Goal: Check status: Check status

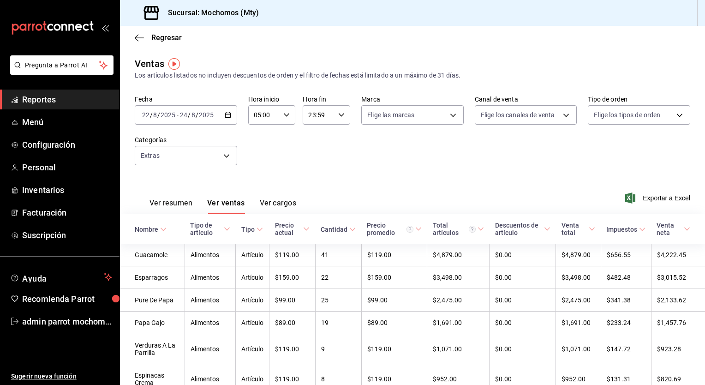
click at [234, 117] on div "[DATE] [DATE] - [DATE] [DATE]" at bounding box center [186, 114] width 102 height 19
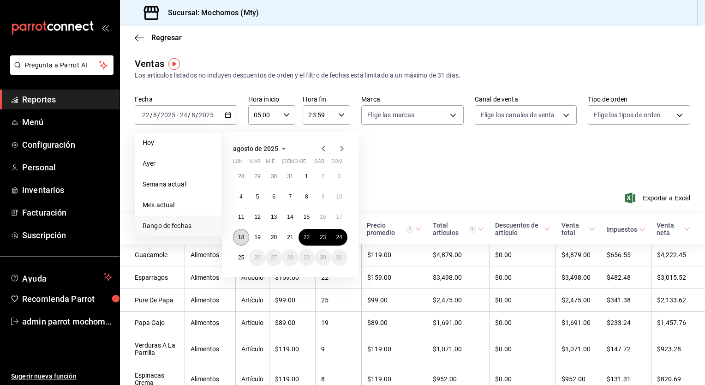
click at [243, 234] on abbr "18" at bounding box center [241, 237] width 6 height 6
click at [258, 235] on abbr "19" at bounding box center [257, 237] width 6 height 6
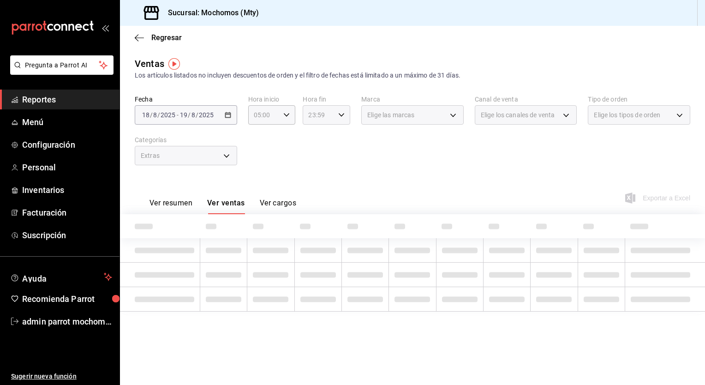
click at [342, 117] on icon "button" at bounding box center [341, 115] width 6 height 6
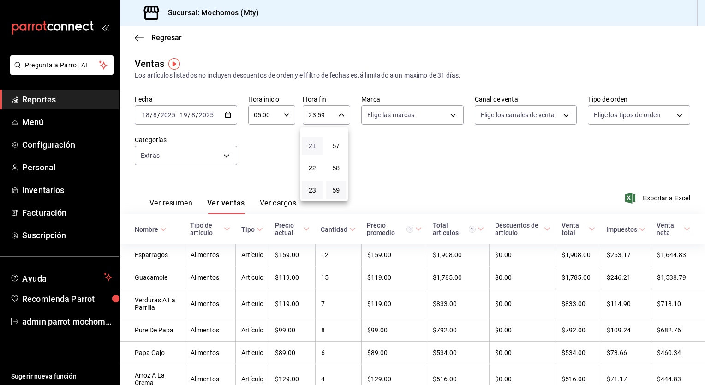
click at [316, 148] on span "21" at bounding box center [312, 145] width 9 height 7
type input "21:59"
click at [316, 148] on button "05" at bounding box center [312, 152] width 20 height 18
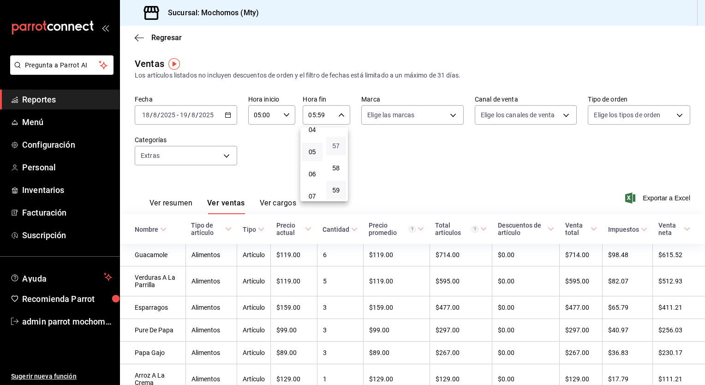
click at [337, 145] on span "57" at bounding box center [336, 145] width 9 height 7
type input "05:57"
click at [337, 145] on button "00" at bounding box center [336, 138] width 20 height 18
type input "05:00"
click at [651, 200] on div at bounding box center [352, 192] width 705 height 385
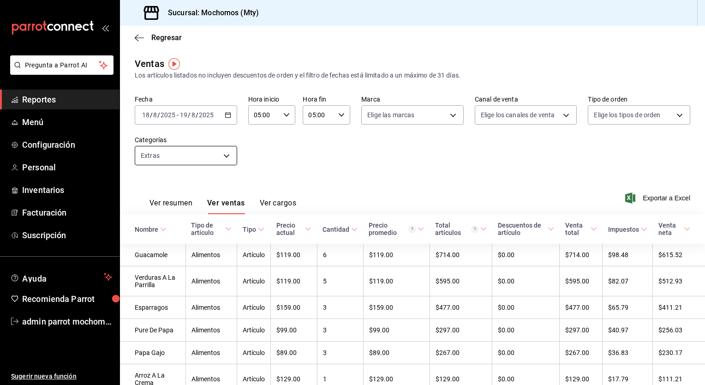
click at [216, 158] on body "Pregunta a Parrot AI Reportes Menú Configuración Personal Inventarios Facturaci…" at bounding box center [352, 192] width 705 height 385
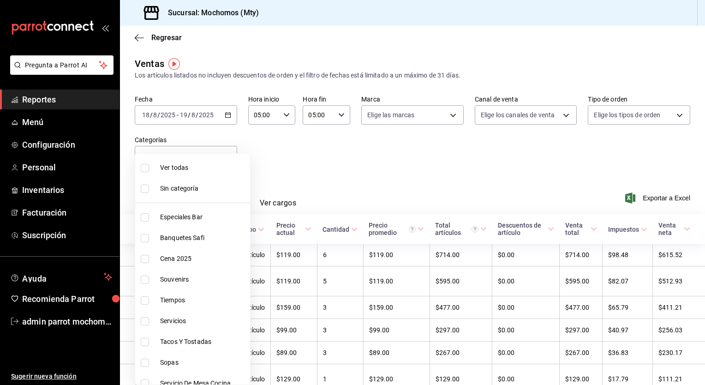
click at [210, 166] on span "Ver todas" at bounding box center [203, 168] width 86 height 10
type input "ca062f0f-28a6-4a2e-835a-bf626b46f614,ff02f0f8-cf27-4ea8-b513-1d5c0356e4fc,aaf97…"
checkbox input "true"
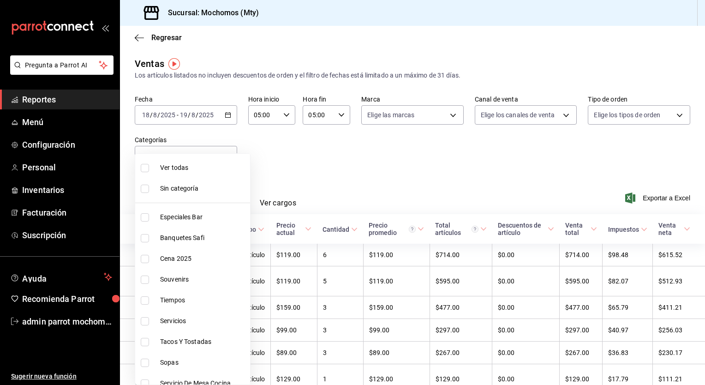
checkbox input "true"
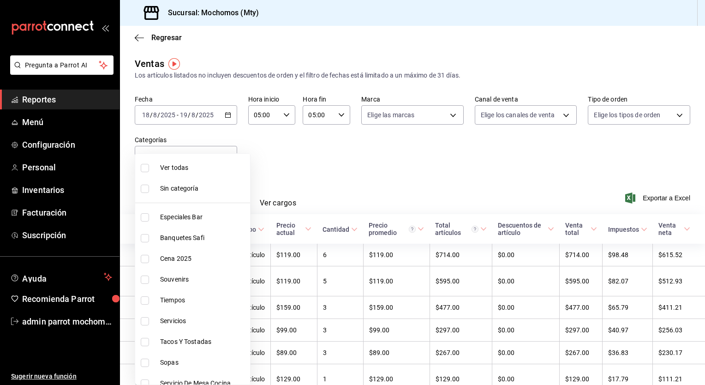
checkbox input "true"
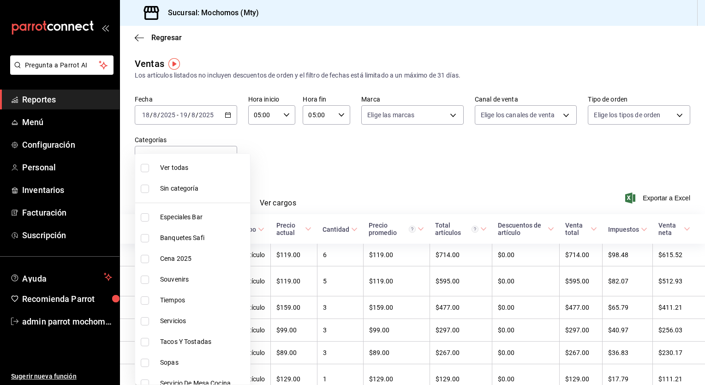
checkbox input "true"
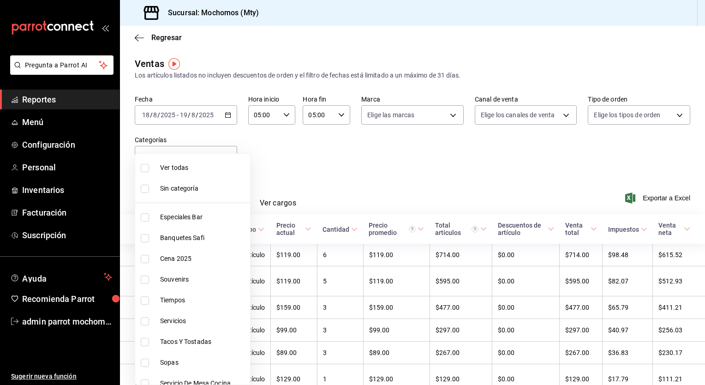
checkbox input "true"
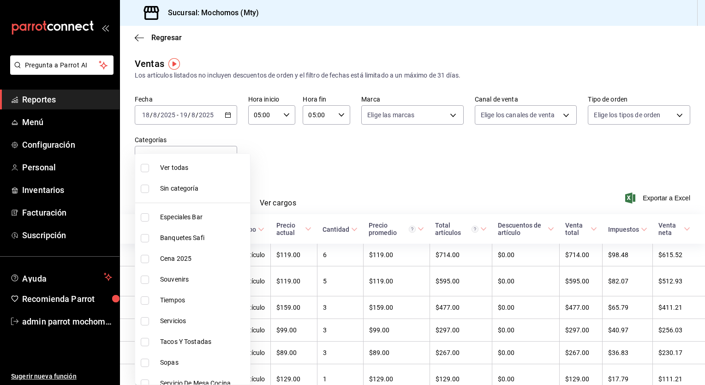
checkbox input "true"
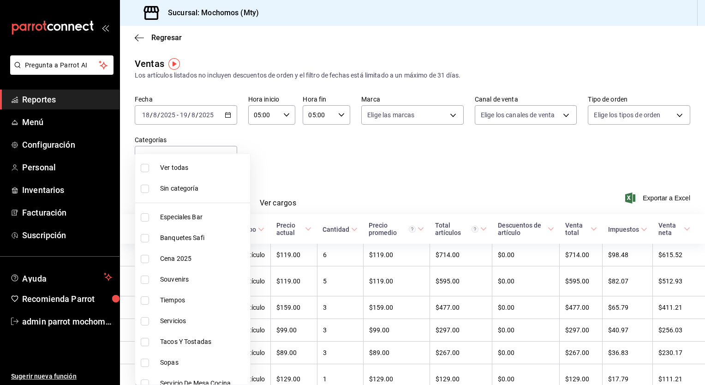
checkbox input "true"
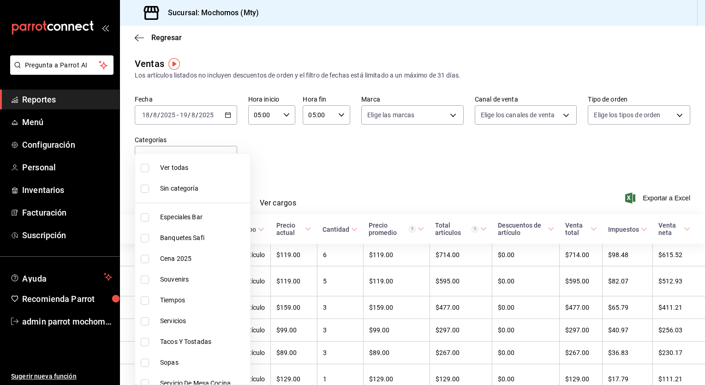
checkbox input "true"
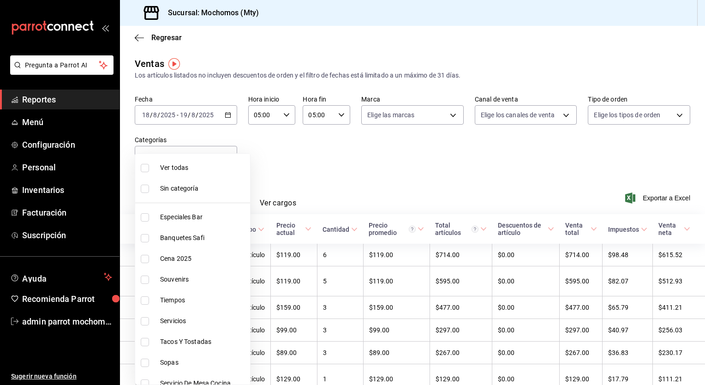
checkbox input "true"
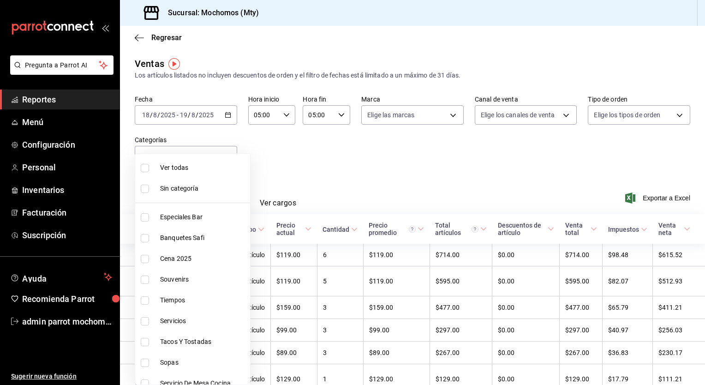
checkbox input "true"
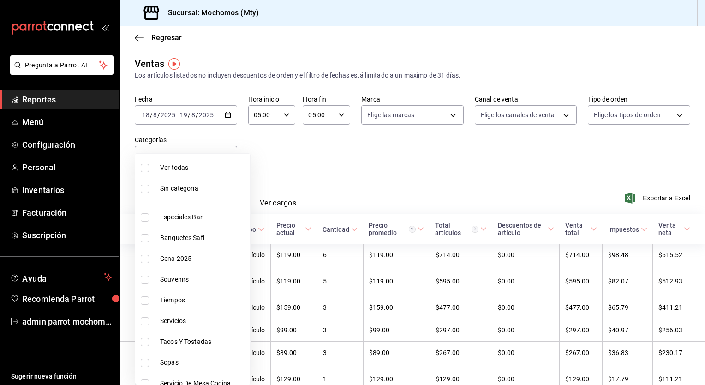
checkbox input "true"
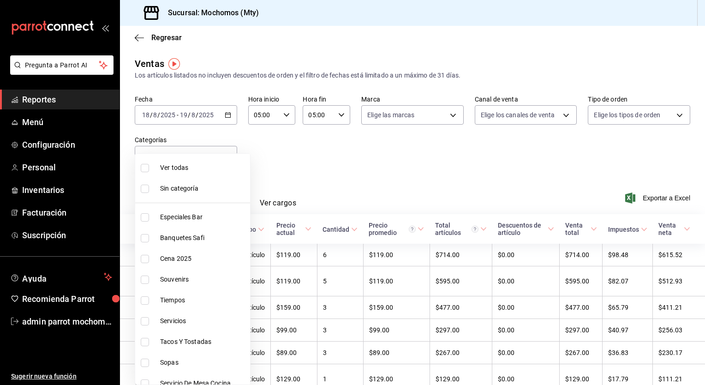
checkbox input "true"
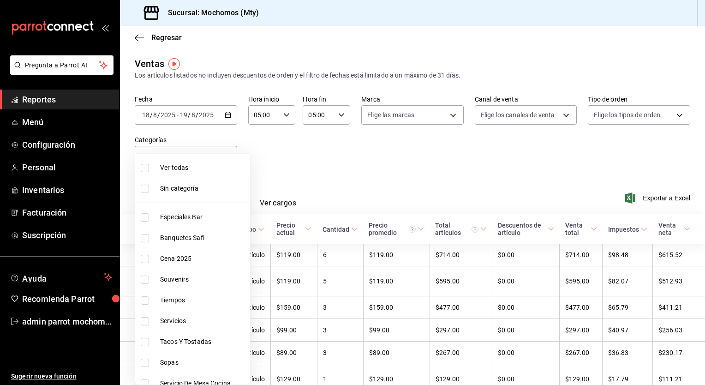
checkbox input "true"
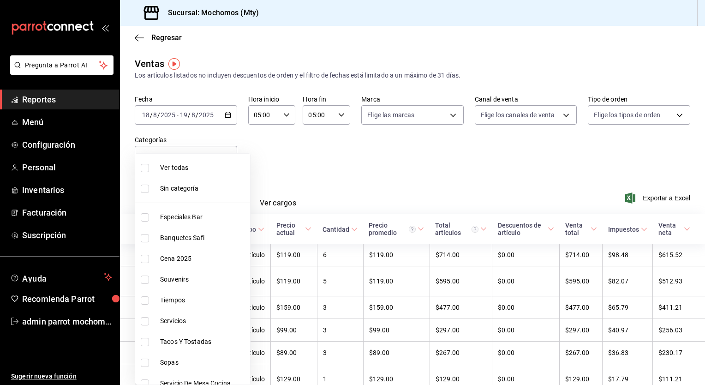
checkbox input "true"
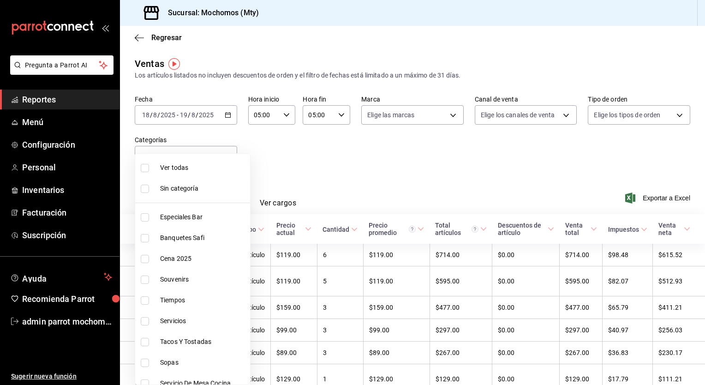
checkbox input "true"
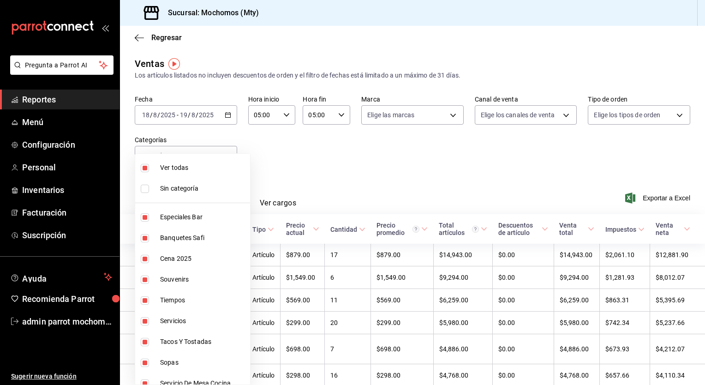
click at [295, 173] on div at bounding box center [352, 192] width 705 height 385
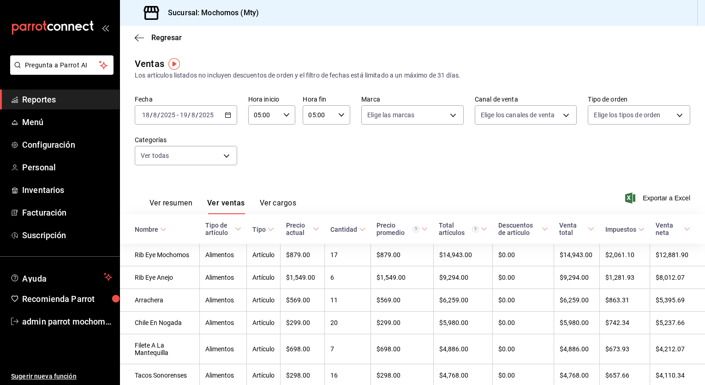
click at [180, 197] on div "Ver resumen Ver ventas Ver cargos" at bounding box center [215, 200] width 161 height 27
click at [178, 203] on button "Ver resumen" at bounding box center [170, 206] width 43 height 16
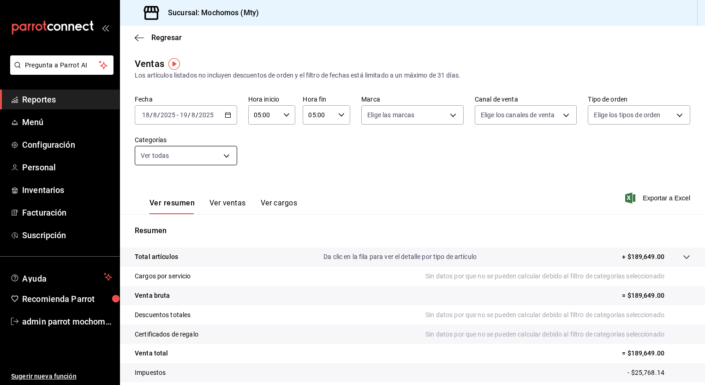
click at [228, 149] on body "Pregunta a Parrot AI Reportes Menú Configuración Personal Inventarios Facturaci…" at bounding box center [352, 192] width 705 height 385
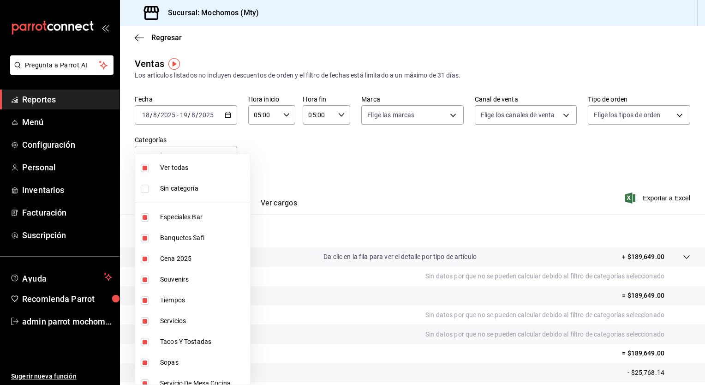
click at [186, 184] on span "Sin categoría" at bounding box center [203, 189] width 86 height 10
checkbox input "true"
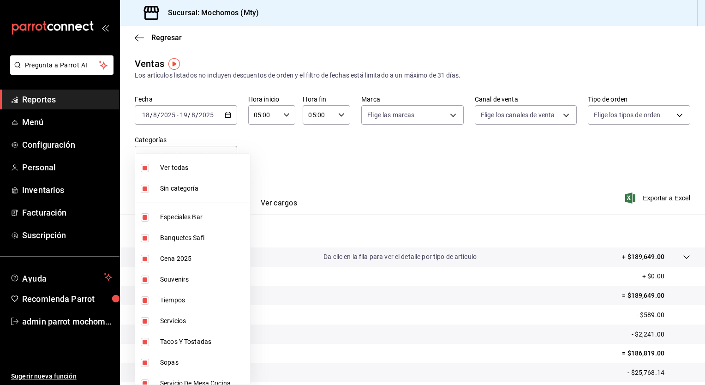
click at [179, 169] on span "Ver todas" at bounding box center [203, 168] width 86 height 10
checkbox input "false"
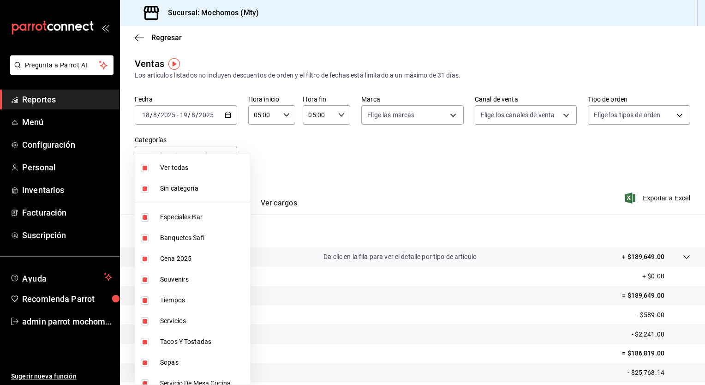
checkbox input "false"
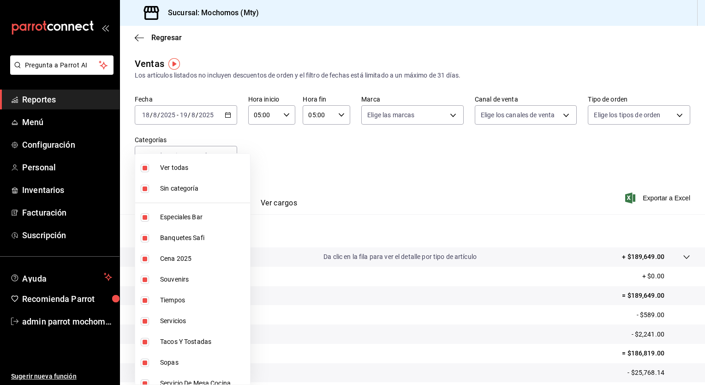
checkbox input "false"
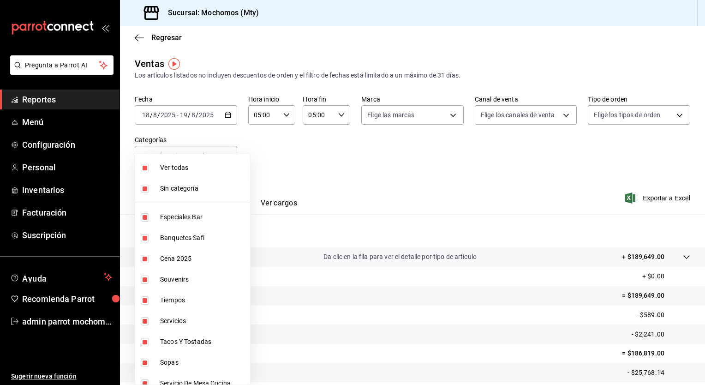
checkbox input "false"
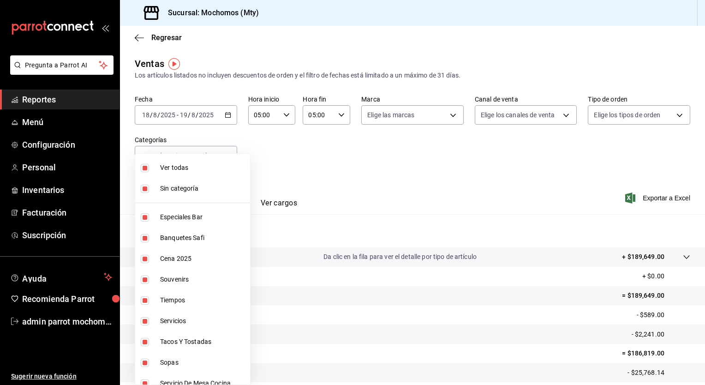
checkbox input "false"
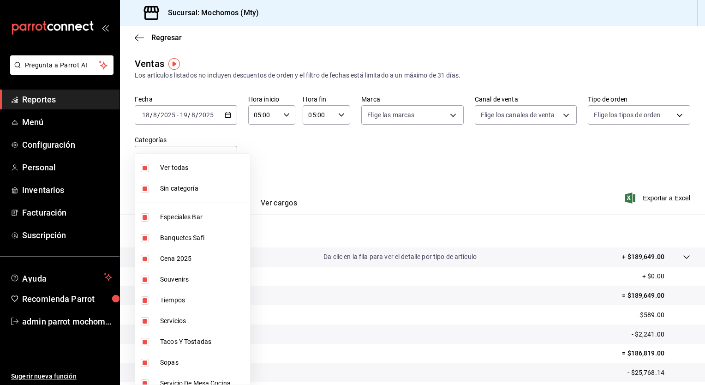
checkbox input "false"
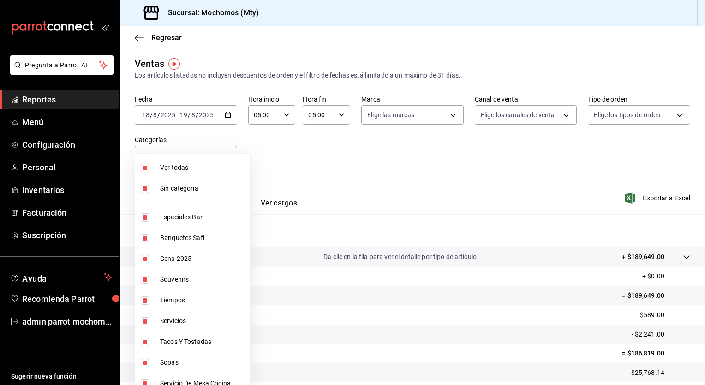
checkbox input "false"
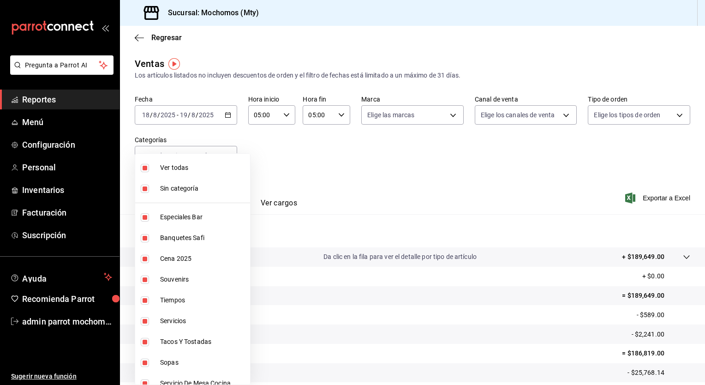
checkbox input "false"
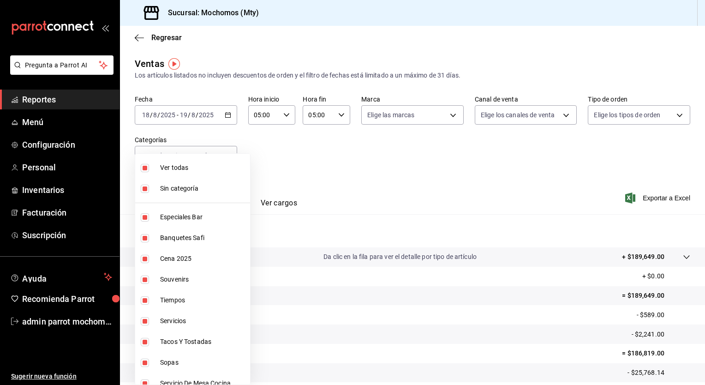
checkbox input "false"
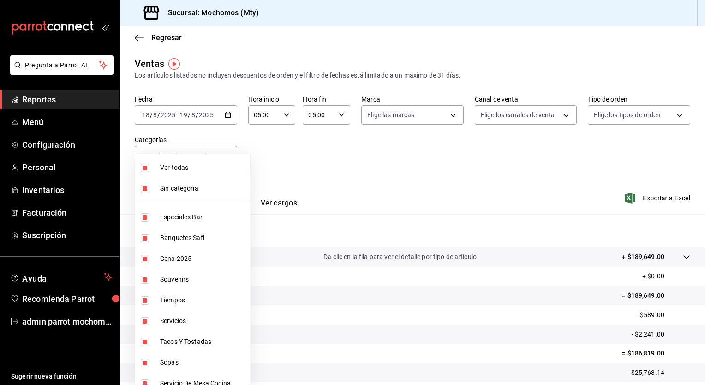
checkbox input "false"
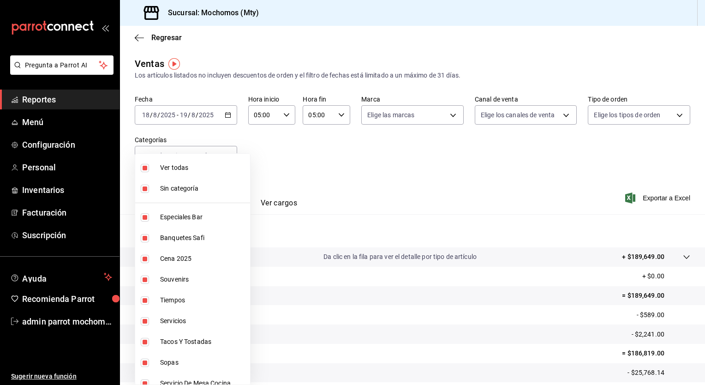
checkbox input "false"
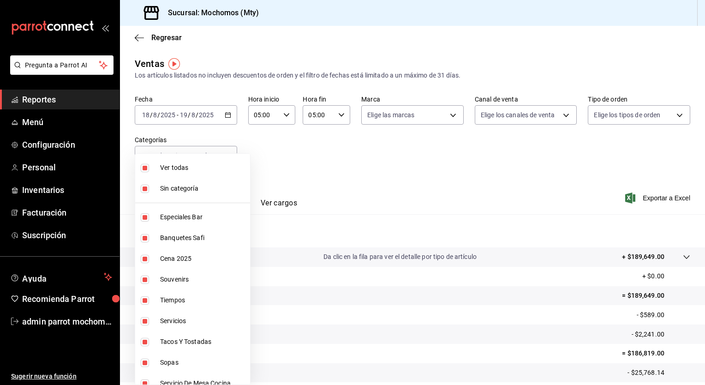
checkbox input "false"
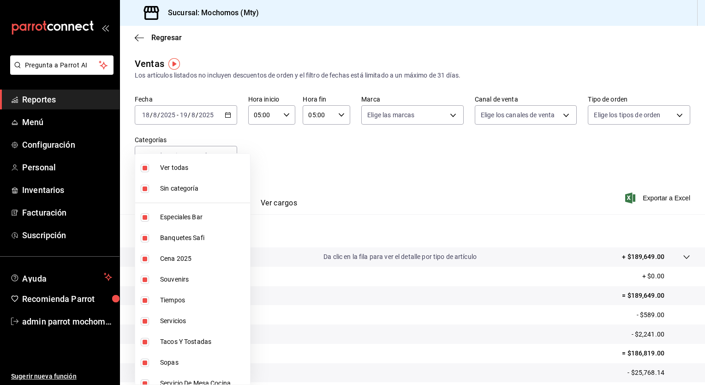
checkbox input "false"
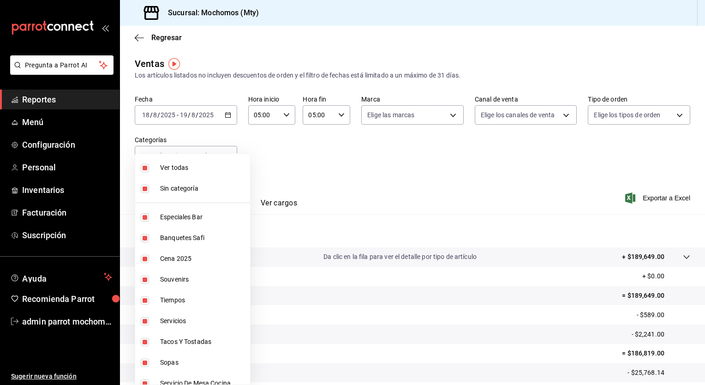
checkbox input "false"
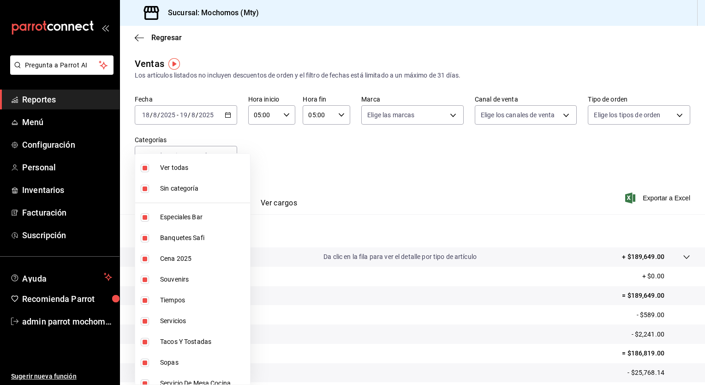
checkbox input "false"
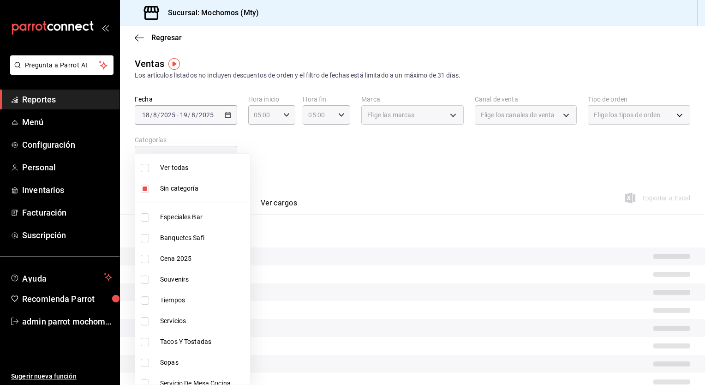
click at [179, 187] on span "Sin categoría" at bounding box center [203, 189] width 86 height 10
checkbox input "false"
click at [285, 162] on div at bounding box center [352, 192] width 705 height 385
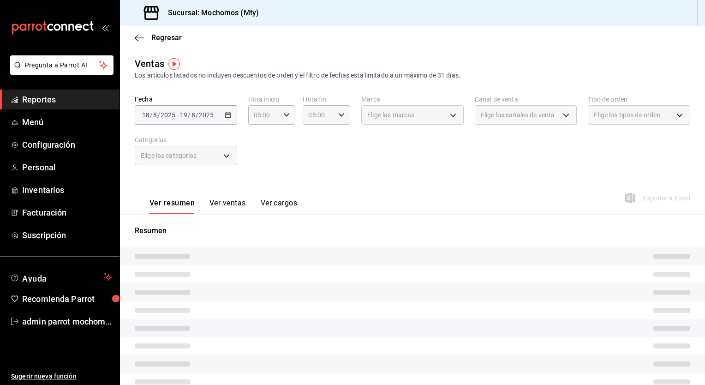
click at [183, 205] on button "Ver resumen" at bounding box center [171, 206] width 45 height 16
click at [66, 99] on span "Reportes" at bounding box center [67, 99] width 90 height 12
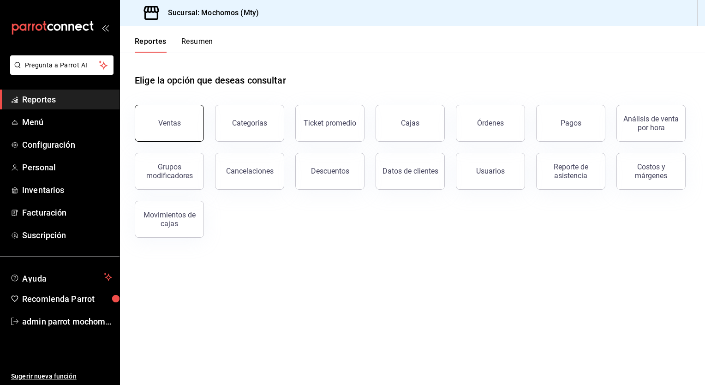
click at [185, 121] on button "Ventas" at bounding box center [169, 123] width 69 height 37
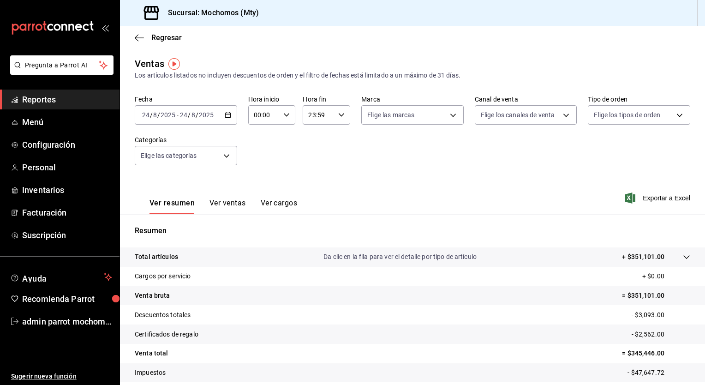
click at [225, 115] on icon "button" at bounding box center [228, 115] width 6 height 6
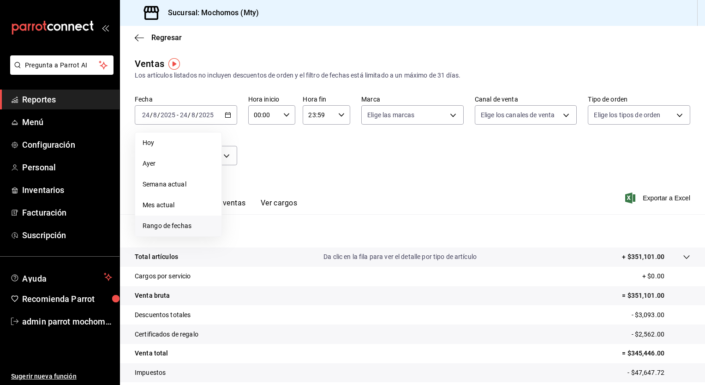
click at [164, 224] on span "Rango de fechas" at bounding box center [179, 226] width 72 height 10
click at [243, 236] on abbr "18" at bounding box center [241, 237] width 6 height 6
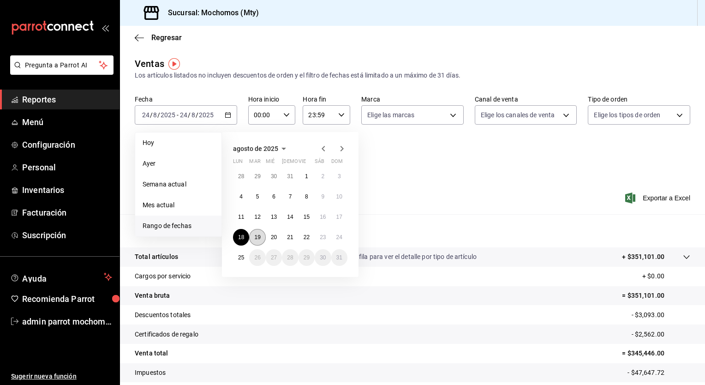
click at [257, 238] on abbr "19" at bounding box center [257, 237] width 6 height 6
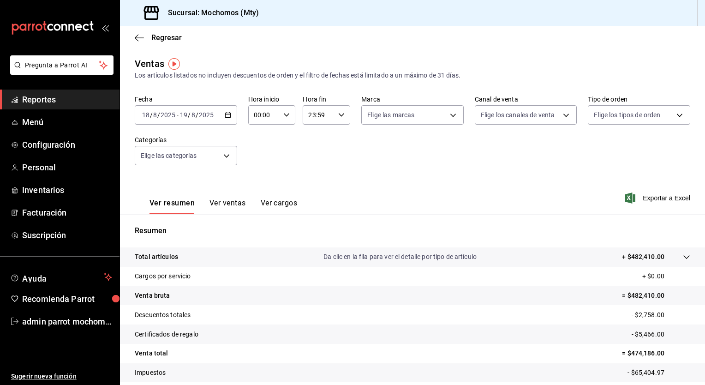
click at [284, 115] on \(Stroke\) "button" at bounding box center [287, 114] width 6 height 3
click at [257, 137] on span "00" at bounding box center [258, 138] width 9 height 7
click at [257, 137] on span "05" at bounding box center [258, 138] width 9 height 7
type input "05:00"
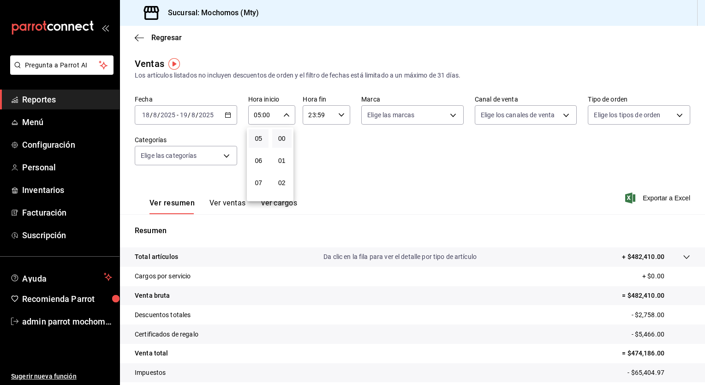
click at [287, 138] on button "00" at bounding box center [282, 138] width 20 height 18
click at [338, 117] on div at bounding box center [352, 192] width 705 height 385
click at [338, 117] on icon "button" at bounding box center [341, 115] width 6 height 6
click at [314, 147] on span "21" at bounding box center [312, 145] width 9 height 7
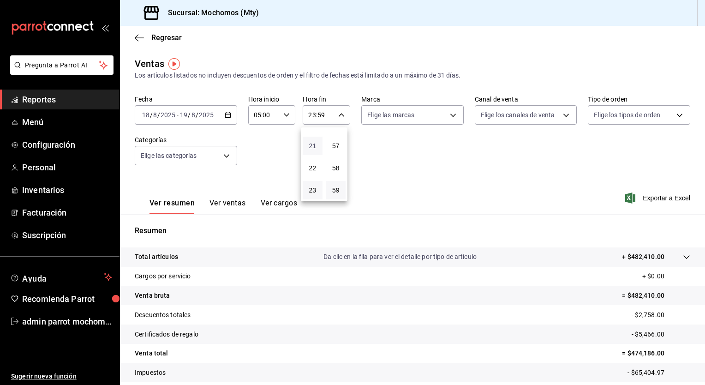
type input "21:59"
click at [314, 156] on span "05" at bounding box center [312, 156] width 9 height 7
click at [340, 148] on span "57" at bounding box center [336, 145] width 9 height 7
type input "05:57"
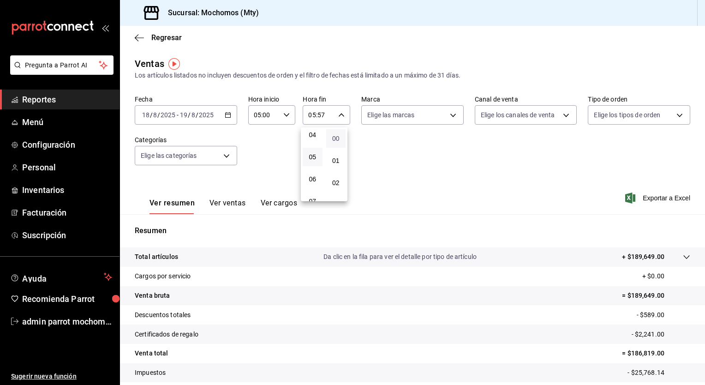
click at [338, 141] on span "00" at bounding box center [336, 138] width 9 height 7
type input "05:00"
click at [583, 184] on div at bounding box center [352, 192] width 705 height 385
click at [683, 255] on icon at bounding box center [686, 256] width 7 height 7
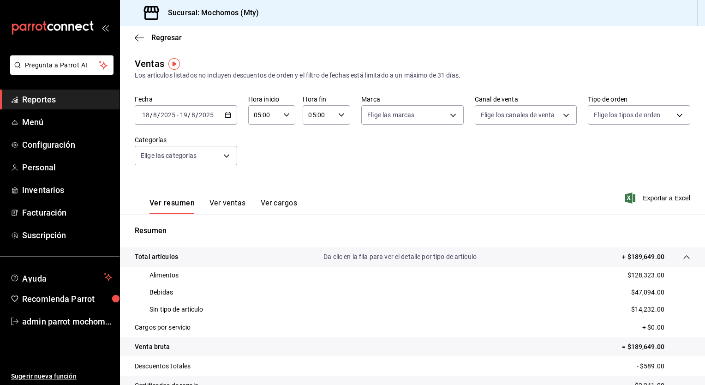
click at [227, 115] on icon "button" at bounding box center [228, 115] width 6 height 6
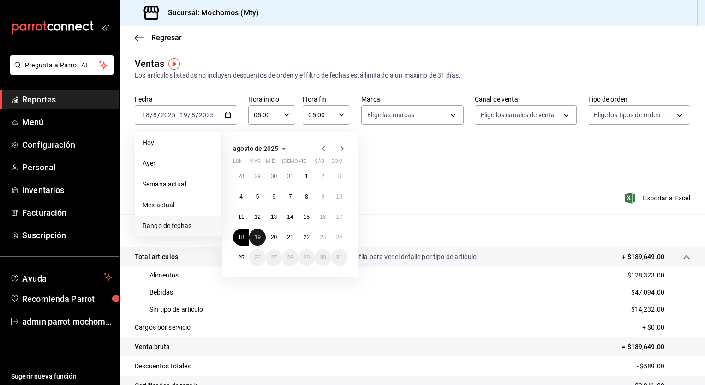
click at [260, 235] on abbr "19" at bounding box center [257, 237] width 6 height 6
click at [271, 237] on abbr "20" at bounding box center [274, 237] width 6 height 6
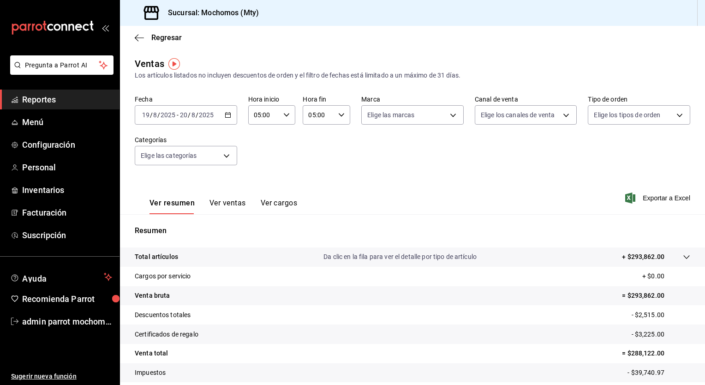
click at [683, 257] on icon at bounding box center [686, 256] width 7 height 7
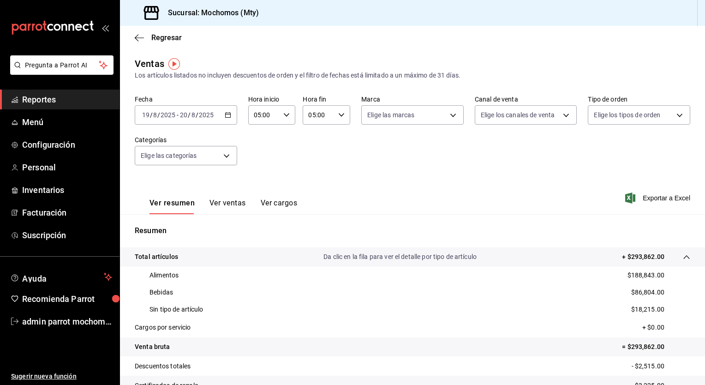
click at [229, 113] on icon "button" at bounding box center [228, 115] width 6 height 6
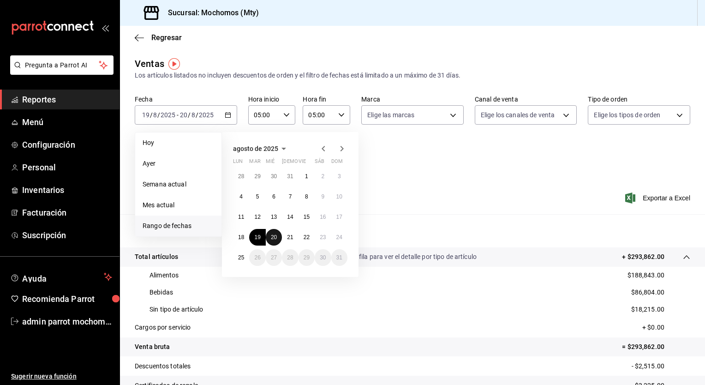
click at [275, 237] on abbr "20" at bounding box center [274, 237] width 6 height 6
click at [290, 238] on abbr "21" at bounding box center [290, 237] width 6 height 6
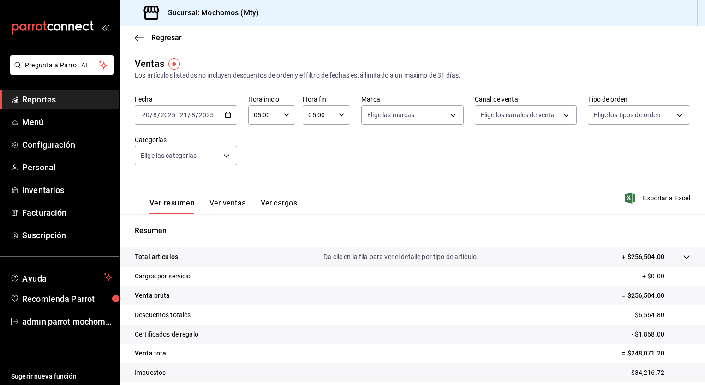
click at [683, 258] on icon at bounding box center [686, 256] width 7 height 7
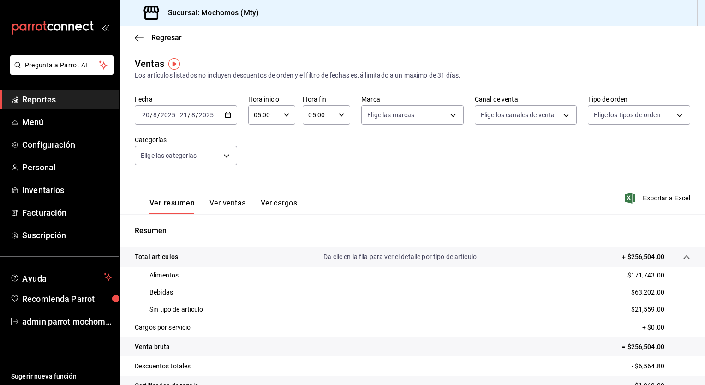
click at [227, 111] on div "[DATE] [DATE] - [DATE] [DATE]" at bounding box center [186, 114] width 102 height 19
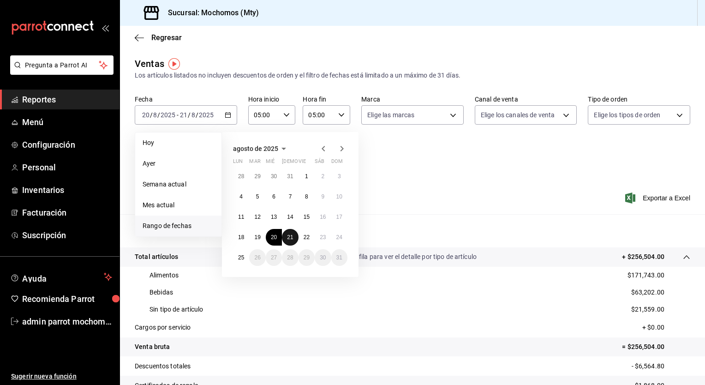
click at [289, 234] on abbr "21" at bounding box center [290, 237] width 6 height 6
click at [307, 239] on abbr "22" at bounding box center [307, 237] width 6 height 6
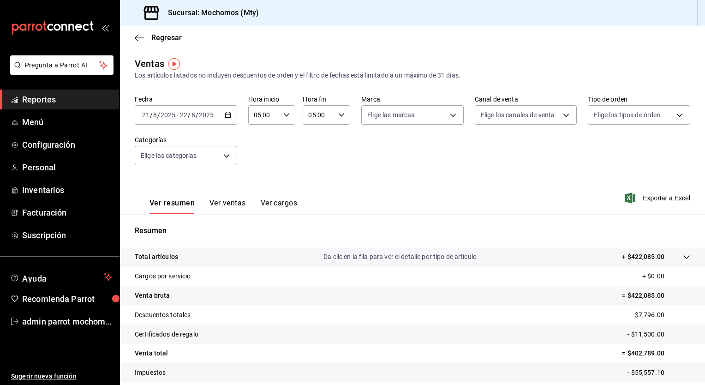
click at [683, 255] on icon at bounding box center [686, 256] width 7 height 7
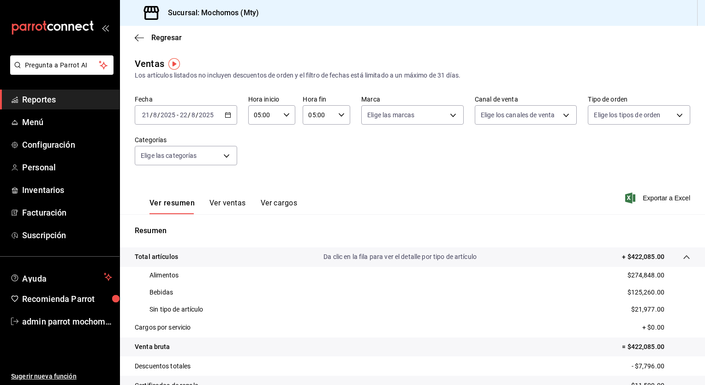
click at [225, 114] on icon "button" at bounding box center [228, 115] width 6 height 6
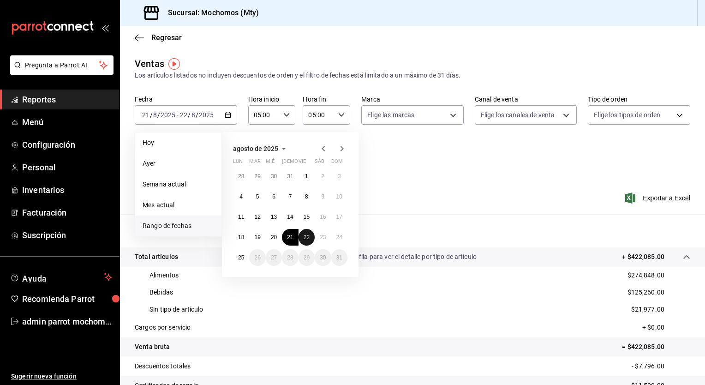
click at [306, 239] on abbr "22" at bounding box center [307, 237] width 6 height 6
click at [319, 239] on button "23" at bounding box center [323, 237] width 16 height 17
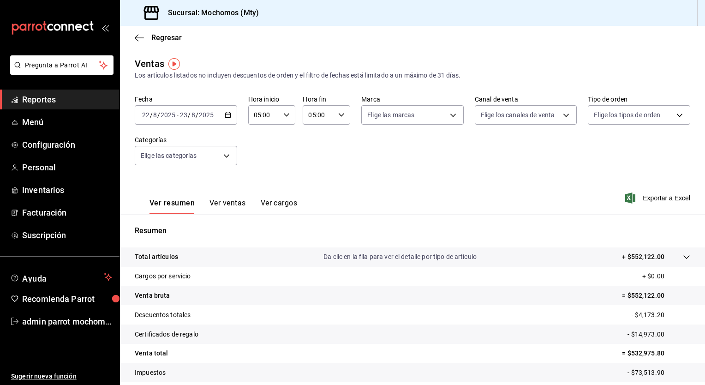
click at [683, 257] on icon at bounding box center [686, 256] width 7 height 7
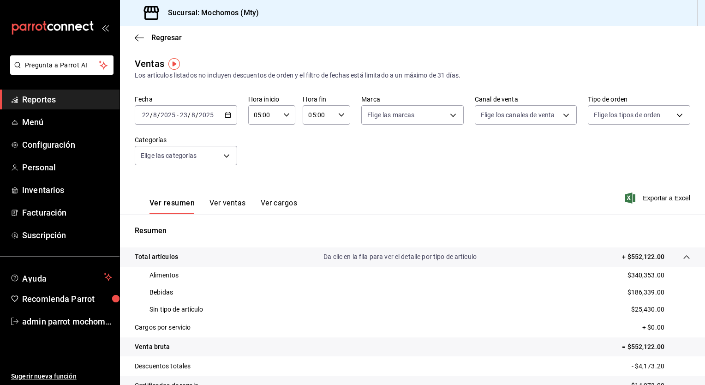
click at [227, 114] on \(Stroke\) "button" at bounding box center [227, 114] width 5 height 0
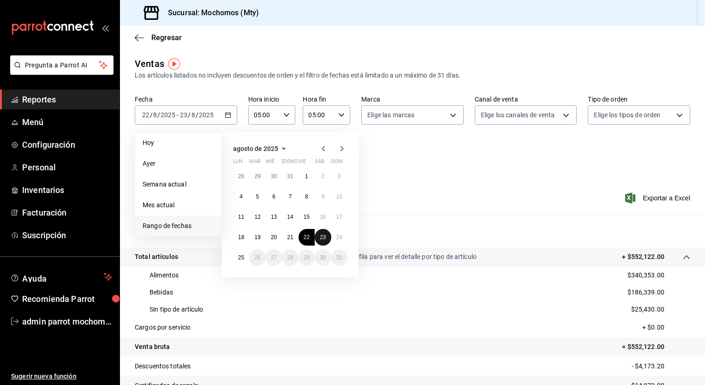
click at [320, 237] on abbr "23" at bounding box center [323, 237] width 6 height 6
click at [335, 237] on button "24" at bounding box center [339, 237] width 16 height 17
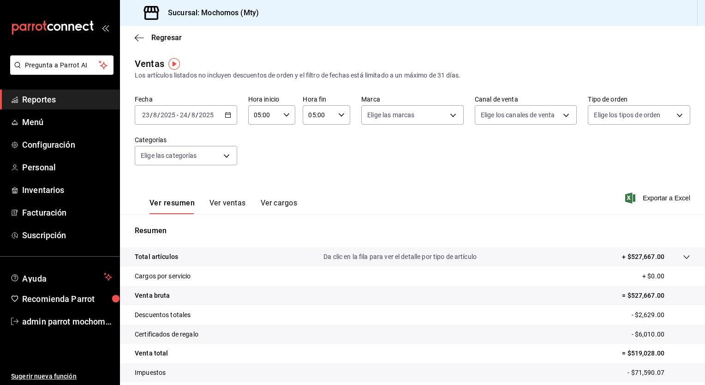
click at [683, 258] on icon at bounding box center [686, 256] width 7 height 7
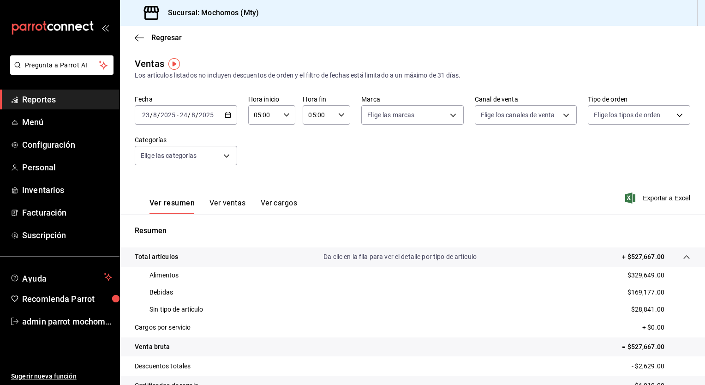
click at [225, 116] on icon "button" at bounding box center [228, 115] width 6 height 6
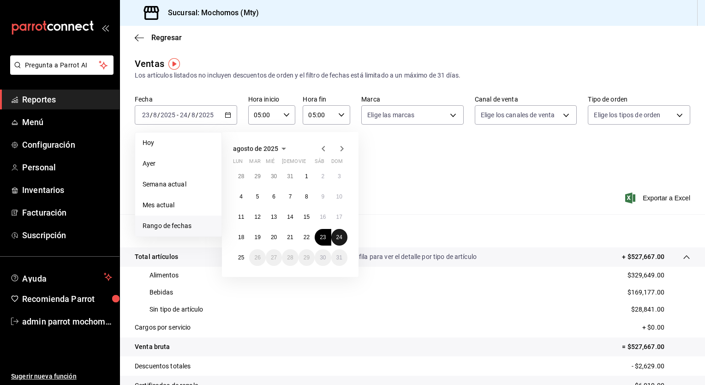
click at [340, 237] on abbr "24" at bounding box center [339, 237] width 6 height 6
click at [236, 259] on button "25" at bounding box center [241, 257] width 16 height 17
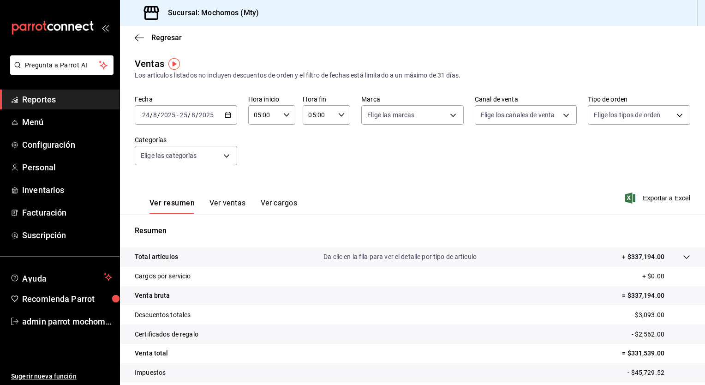
click at [679, 261] on div at bounding box center [677, 257] width 26 height 10
